Goal: Task Accomplishment & Management: Use online tool/utility

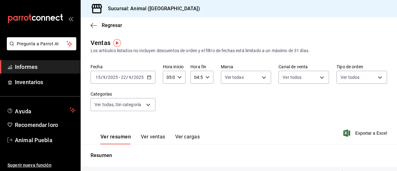
click at [149, 80] on div "[DATE] [DATE] - [DATE] [DATE]" at bounding box center [123, 77] width 65 height 13
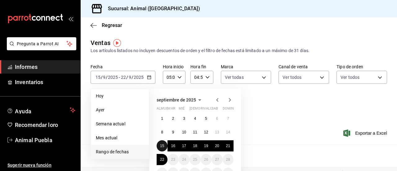
click at [163, 145] on font "15" at bounding box center [162, 146] width 4 height 4
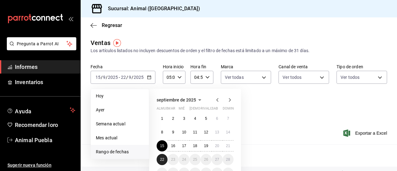
click at [161, 154] on button "22" at bounding box center [162, 159] width 11 height 11
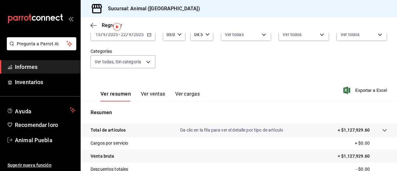
scroll to position [14, 0]
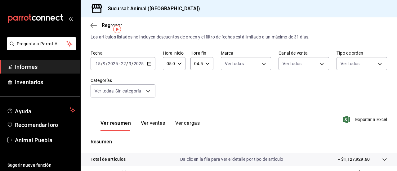
click at [205, 64] on \(Stroke\) "button" at bounding box center [207, 63] width 4 height 2
click at [195, 80] on font "04" at bounding box center [195, 79] width 5 height 5
click at [205, 111] on button "59" at bounding box center [206, 114] width 9 height 12
click at [262, 63] on div at bounding box center [198, 85] width 397 height 171
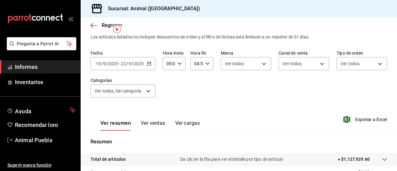
click at [262, 63] on body "Pregunta a Parrot AI Informes Inventarios Ayuda Recomendar loro Animal Puebla S…" at bounding box center [198, 85] width 397 height 171
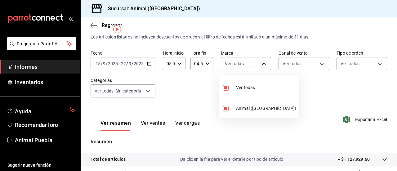
click at [320, 66] on div at bounding box center [198, 85] width 397 height 171
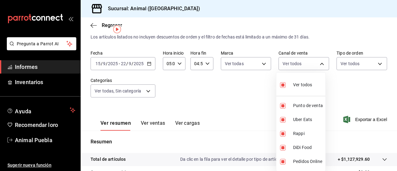
click at [320, 66] on body "Pregunta a Parrot AI Informes Inventarios Ayuda Recomendar loro Animal Puebla S…" at bounding box center [198, 85] width 397 height 171
click at [320, 66] on div at bounding box center [198, 85] width 397 height 171
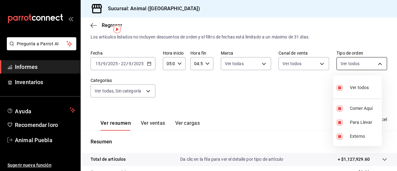
click at [375, 61] on body "Pregunta a Parrot AI Informes Inventarios Ayuda Recomendar loro Animal Puebla S…" at bounding box center [198, 85] width 397 height 171
click at [147, 89] on div at bounding box center [198, 85] width 397 height 171
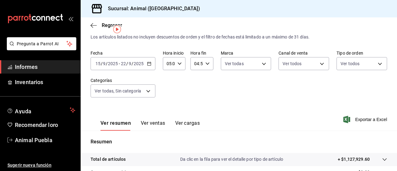
click at [147, 89] on body "Pregunta a Parrot AI Informes Inventarios Ayuda Recomendar loro Animal Puebla S…" at bounding box center [198, 85] width 397 height 171
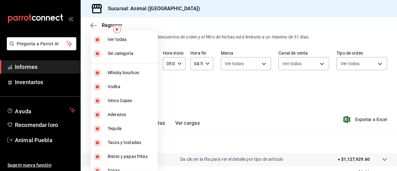
click at [208, 82] on div at bounding box center [198, 85] width 397 height 171
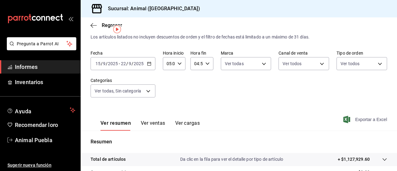
click at [358, 118] on font "Exportar a Excel" at bounding box center [371, 119] width 32 height 5
